Goal: Navigation & Orientation: Understand site structure

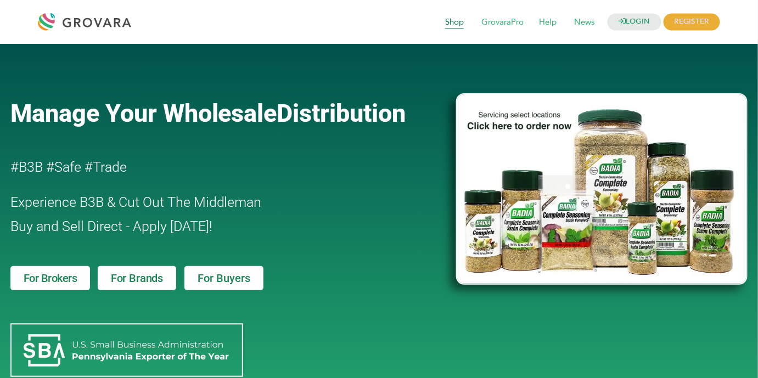
click at [452, 26] on span "Shop" at bounding box center [454, 22] width 34 height 21
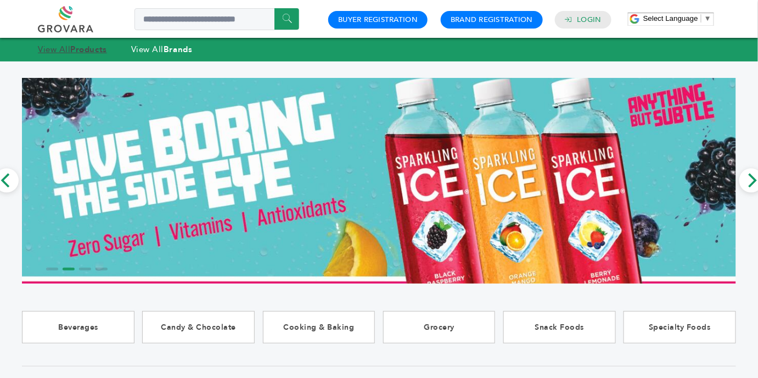
click at [106, 52] on strong "Products" at bounding box center [88, 49] width 36 height 11
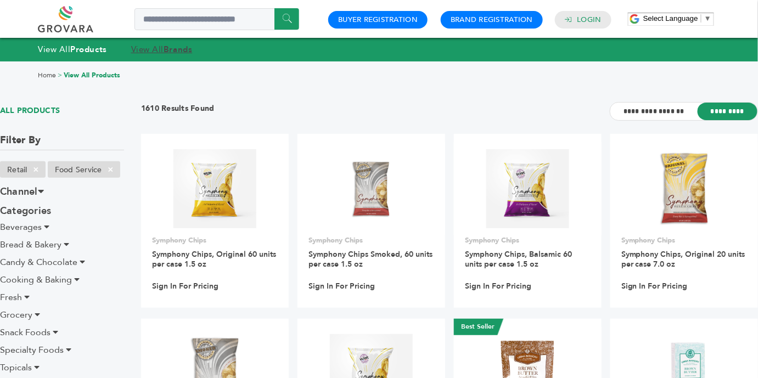
click at [149, 46] on link "View All Brands" at bounding box center [161, 49] width 61 height 11
click at [171, 48] on strong "Brands" at bounding box center [178, 49] width 29 height 11
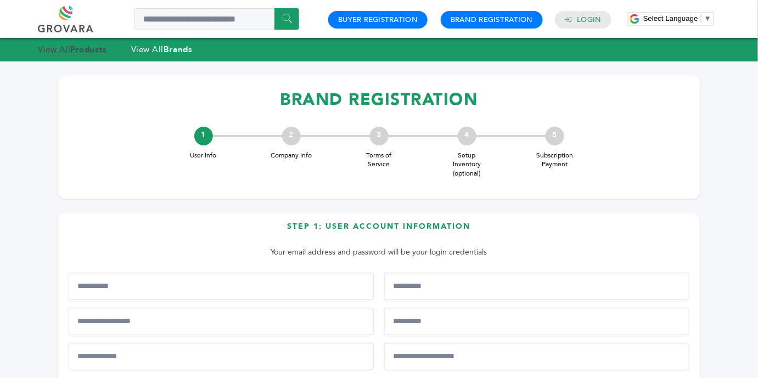
click at [91, 47] on strong "Products" at bounding box center [88, 49] width 36 height 11
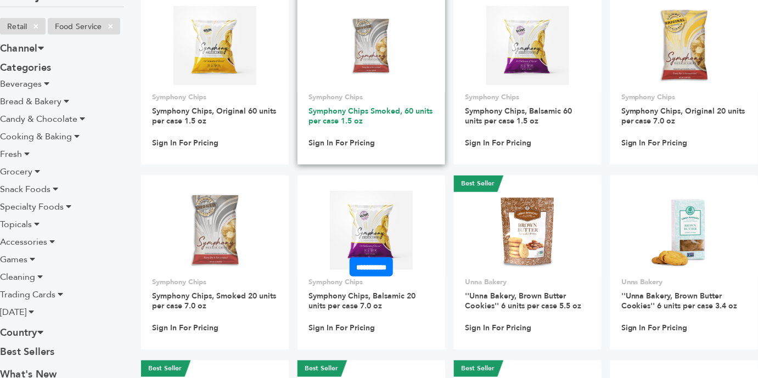
scroll to position [164, 0]
